Goal: Feedback & Contribution: Leave review/rating

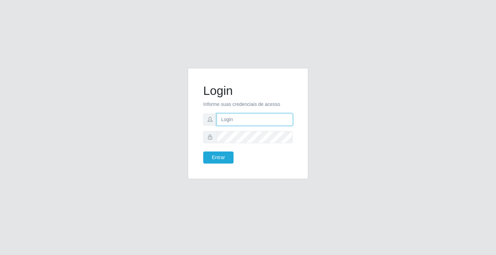
click at [240, 117] on input "text" at bounding box center [255, 119] width 76 height 12
type input "[PERSON_NAME]"
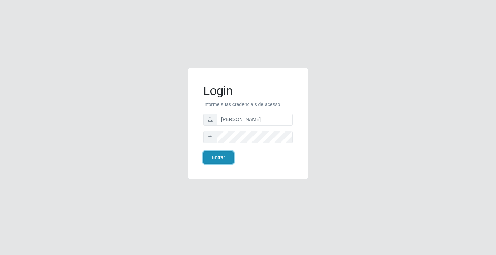
click at [222, 153] on button "Entrar" at bounding box center [218, 157] width 30 height 12
click at [221, 153] on button "Entrar" at bounding box center [218, 157] width 30 height 12
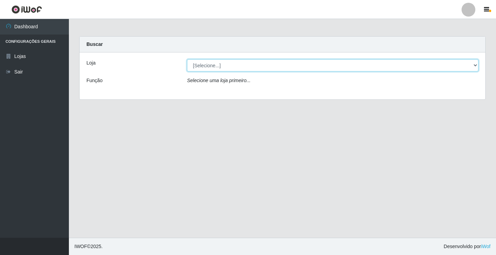
click at [212, 68] on select "[Selecione...] Ideal - Conceição" at bounding box center [333, 65] width 292 height 12
select select "231"
click at [187, 59] on select "[Selecione...] Ideal - Conceição" at bounding box center [333, 65] width 292 height 12
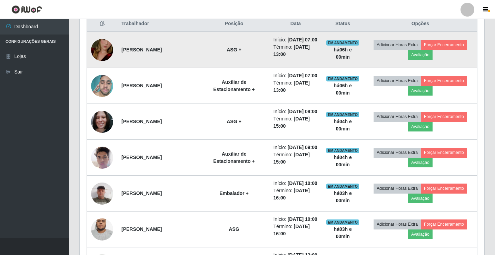
scroll to position [310, 0]
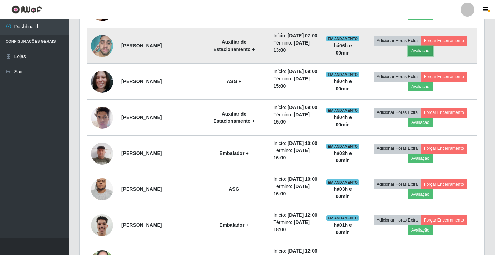
click at [419, 56] on button "Avaliação" at bounding box center [420, 51] width 24 height 10
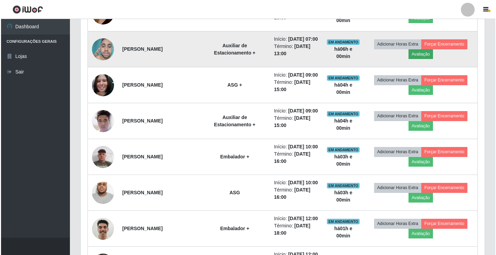
scroll to position [143, 401]
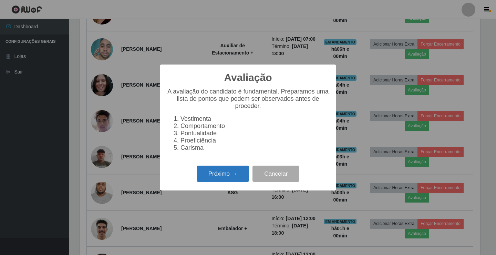
click at [232, 173] on button "Próximo →" at bounding box center [223, 173] width 52 height 16
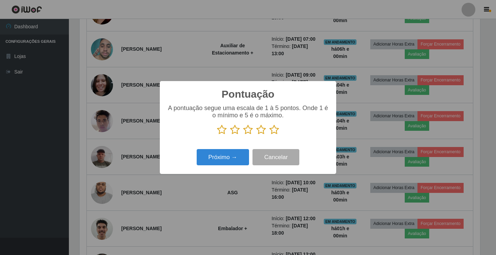
scroll to position [344629, 344371]
drag, startPoint x: 272, startPoint y: 130, endPoint x: 266, endPoint y: 142, distance: 13.3
click at [267, 140] on div "A pontuação segue uma escala de 1 à 5 pontos. Onde 1 é o mínimo e 5 é o máximo." at bounding box center [248, 122] width 163 height 36
click at [272, 131] on icon at bounding box center [275, 129] width 10 height 10
click at [270, 135] on input "radio" at bounding box center [270, 135] width 0 height 0
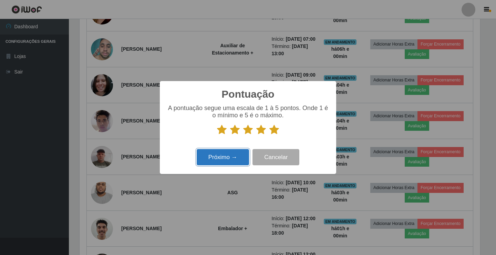
click at [220, 157] on button "Próximo →" at bounding box center [223, 157] width 52 height 16
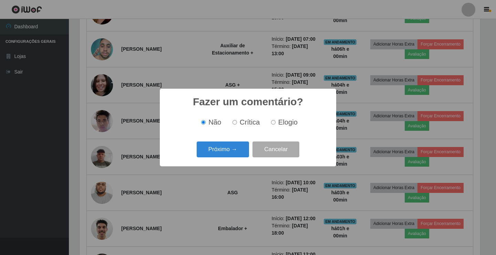
click at [220, 157] on button "Próximo →" at bounding box center [223, 149] width 52 height 16
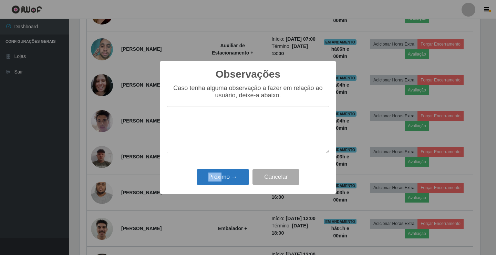
drag, startPoint x: 220, startPoint y: 157, endPoint x: 222, endPoint y: 177, distance: 20.4
click at [222, 177] on div "Observações × Caso tenha alguma observação a fazer em relação ao usuário, deixe…" at bounding box center [248, 127] width 177 height 133
click at [221, 177] on button "Próximo →" at bounding box center [223, 177] width 52 height 16
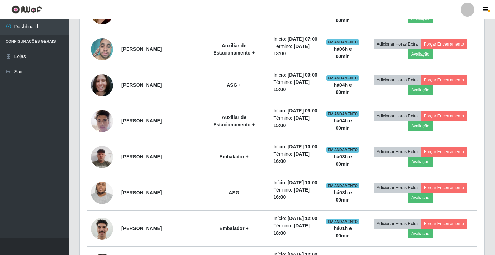
scroll to position [143, 404]
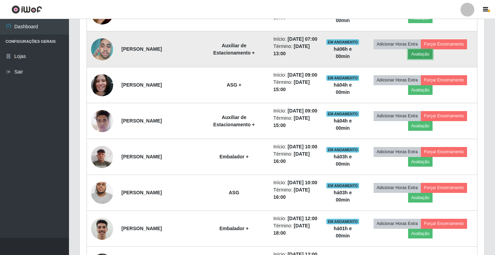
click at [422, 59] on button "Avaliação" at bounding box center [420, 54] width 24 height 10
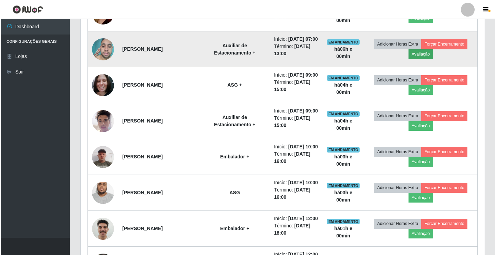
scroll to position [143, 401]
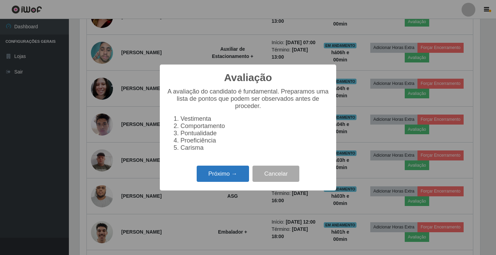
click at [209, 182] on button "Próximo →" at bounding box center [223, 173] width 52 height 16
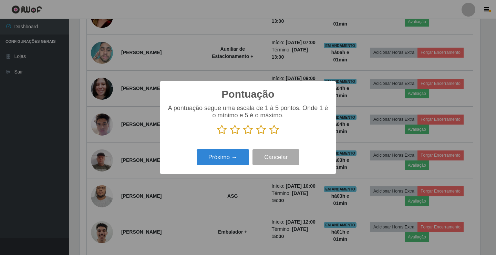
click at [274, 130] on icon at bounding box center [275, 129] width 10 height 10
click at [270, 135] on input "radio" at bounding box center [270, 135] width 0 height 0
click at [220, 154] on button "Próximo →" at bounding box center [223, 157] width 52 height 16
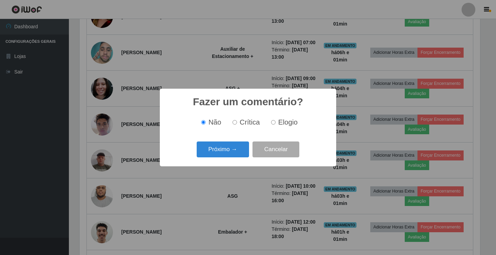
click at [220, 154] on button "Próximo →" at bounding box center [223, 149] width 52 height 16
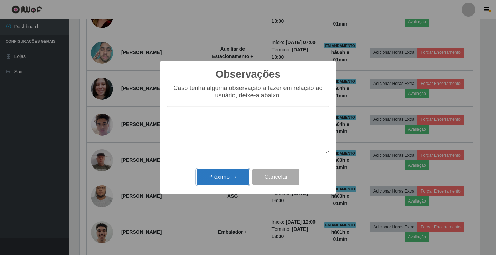
click at [219, 178] on button "Próximo →" at bounding box center [223, 177] width 52 height 16
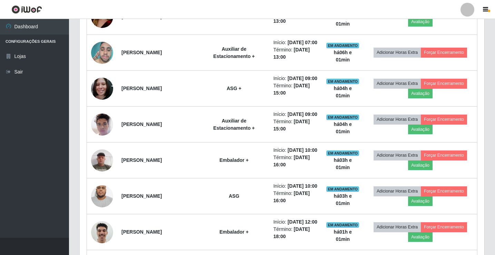
scroll to position [143, 404]
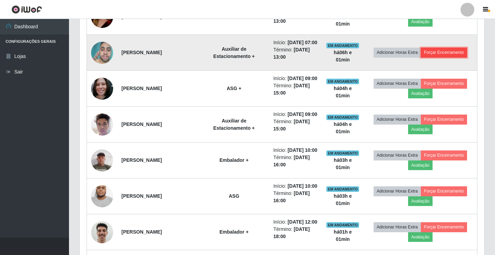
click at [429, 57] on button "Forçar Encerramento" at bounding box center [444, 53] width 46 height 10
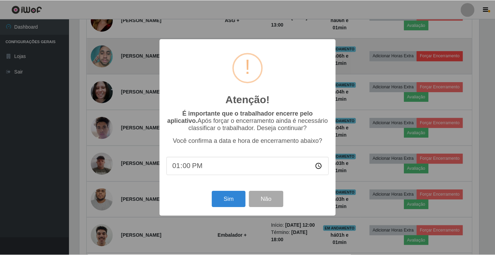
scroll to position [143, 401]
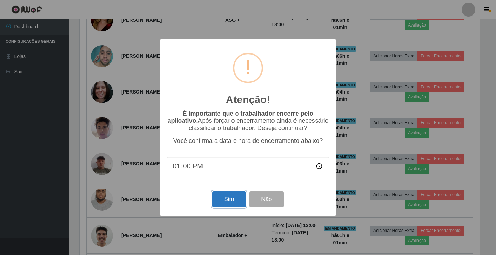
click at [232, 199] on button "Sim" at bounding box center [228, 199] width 33 height 16
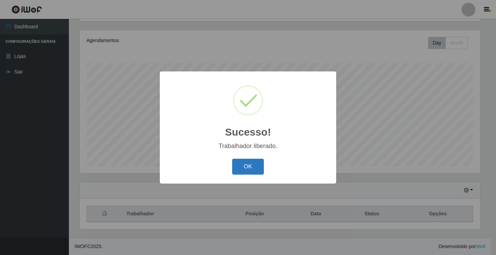
click at [258, 163] on button "OK" at bounding box center [248, 167] width 32 height 16
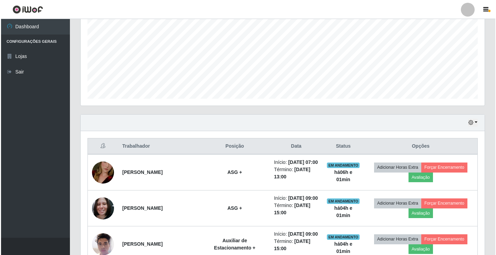
scroll to position [149, 0]
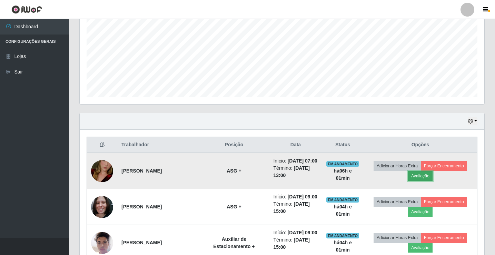
click at [422, 181] on button "Avaliação" at bounding box center [420, 176] width 24 height 10
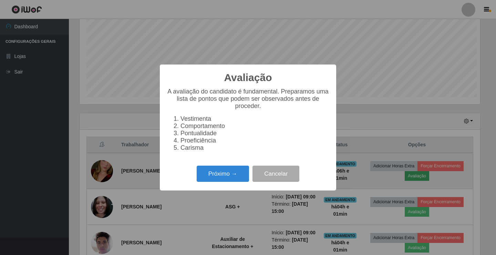
scroll to position [143, 401]
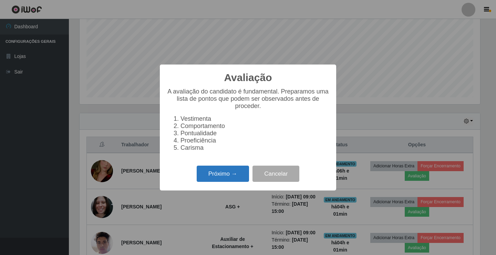
click at [209, 172] on button "Próximo →" at bounding box center [223, 173] width 52 height 16
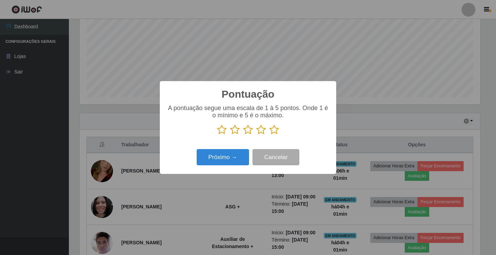
click at [272, 132] on icon at bounding box center [275, 129] width 10 height 10
click at [270, 135] on input "radio" at bounding box center [270, 135] width 0 height 0
click at [224, 158] on button "Próximo →" at bounding box center [223, 157] width 52 height 16
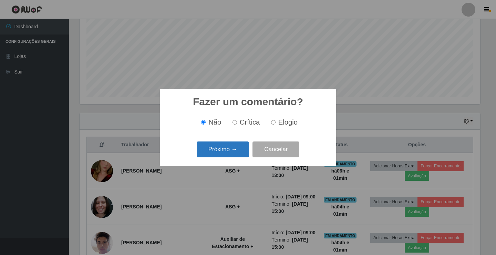
click at [224, 158] on button "Próximo →" at bounding box center [223, 149] width 52 height 16
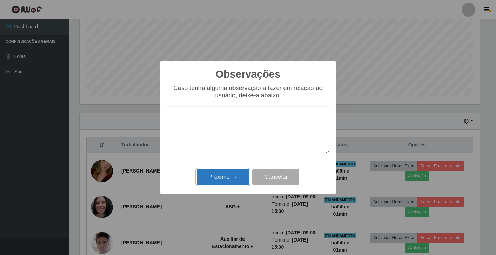
click at [221, 174] on button "Próximo →" at bounding box center [223, 177] width 52 height 16
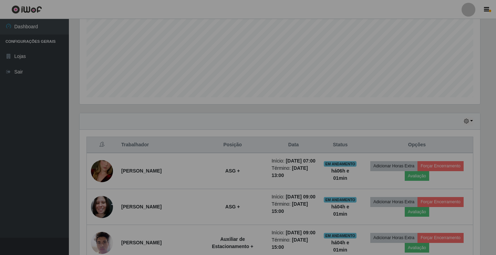
scroll to position [143, 404]
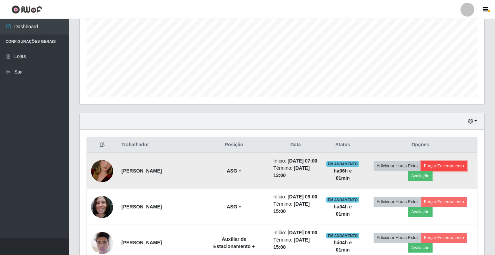
click at [446, 169] on button "Forçar Encerramento" at bounding box center [444, 166] width 46 height 10
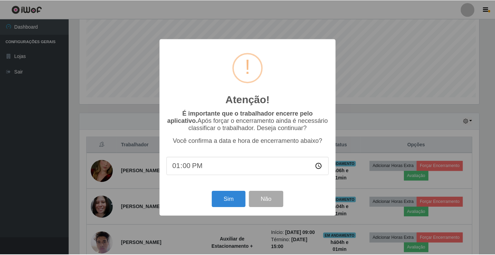
scroll to position [143, 401]
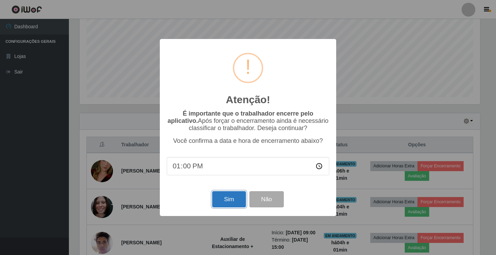
click at [222, 196] on button "Sim" at bounding box center [228, 199] width 33 height 16
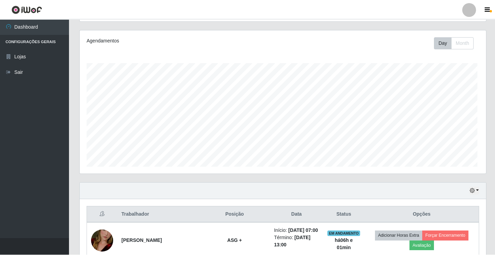
scroll to position [0, 0]
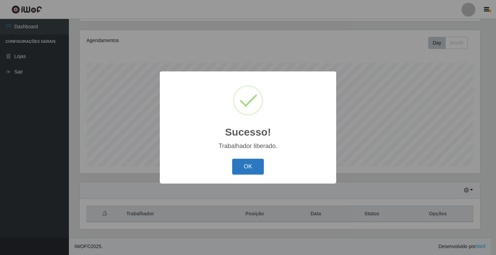
click at [239, 170] on button "OK" at bounding box center [248, 167] width 32 height 16
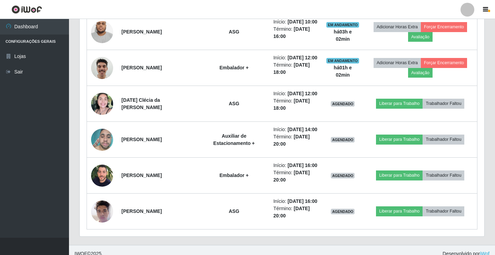
scroll to position [391, 0]
